Goal: Transaction & Acquisition: Purchase product/service

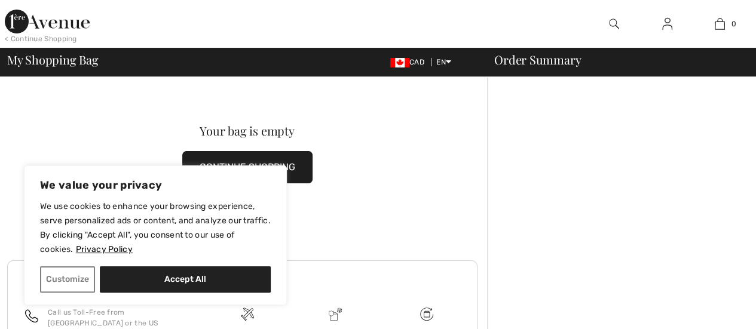
click at [59, 26] on img at bounding box center [47, 22] width 85 height 24
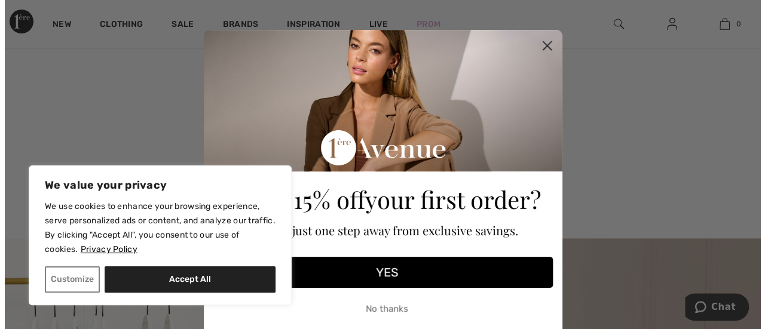
scroll to position [228, 0]
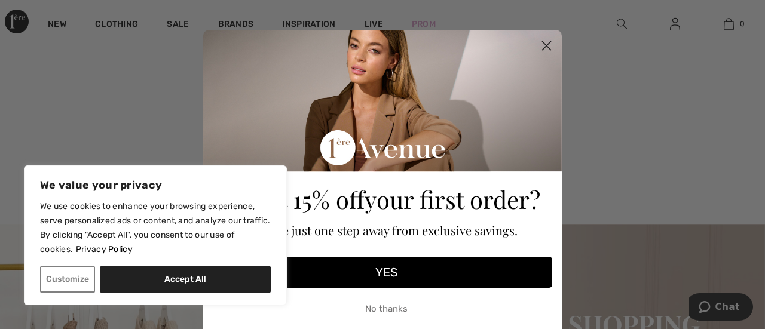
click at [543, 229] on p "You're just one step away from exclusive savings." at bounding box center [386, 229] width 332 height 26
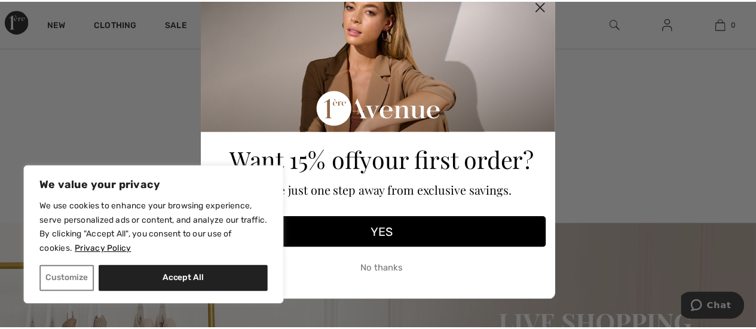
scroll to position [41, 0]
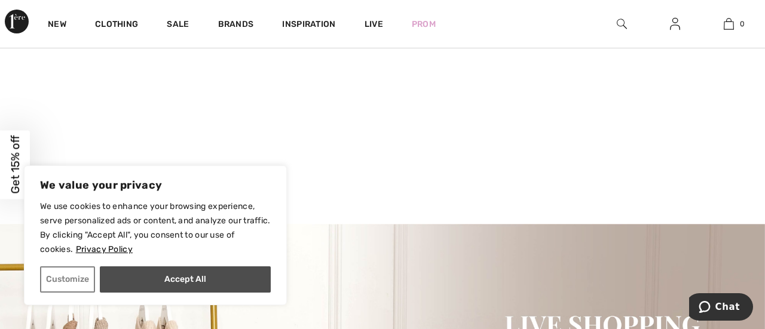
click at [223, 275] on button "Accept All" at bounding box center [185, 279] width 171 height 26
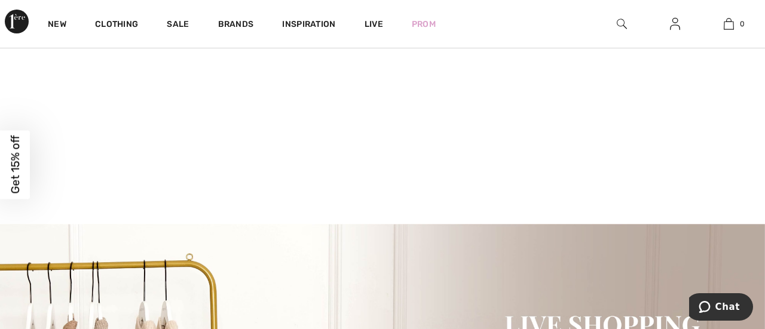
checkbox input "true"
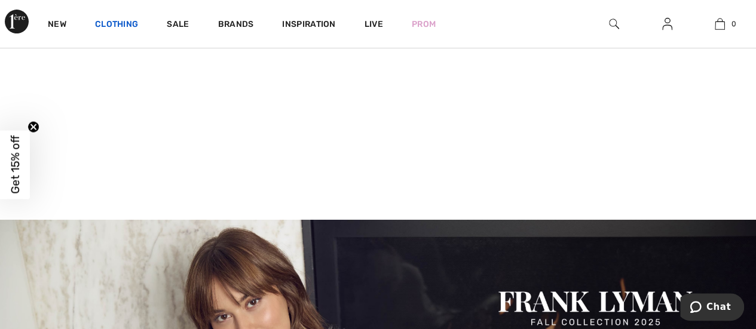
click at [113, 22] on link "Clothing" at bounding box center [116, 25] width 43 height 13
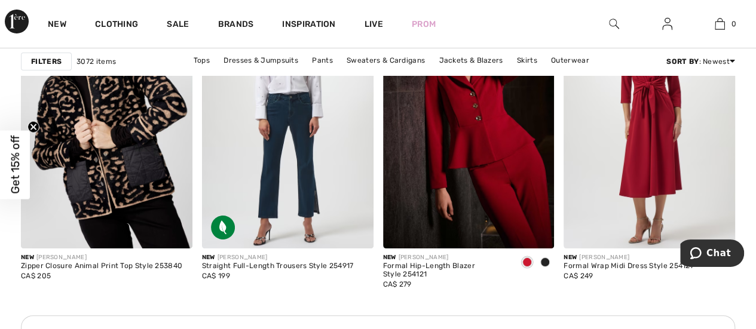
scroll to position [2242, 0]
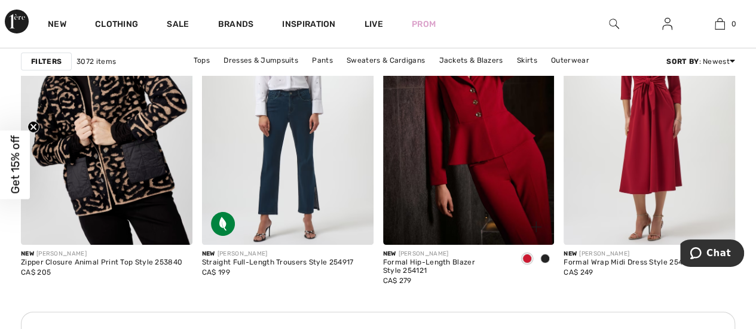
click at [545, 262] on div at bounding box center [545, 260] width 18 height 20
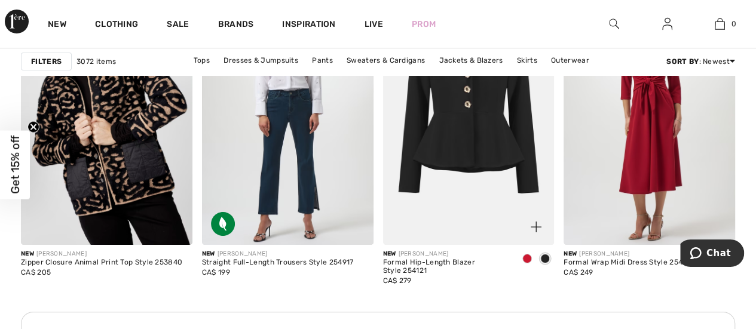
click at [525, 262] on div at bounding box center [527, 260] width 18 height 20
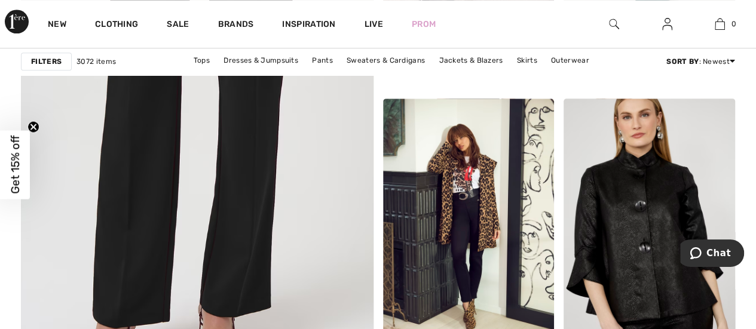
scroll to position [2935, 0]
